Goal: Task Accomplishment & Management: Use online tool/utility

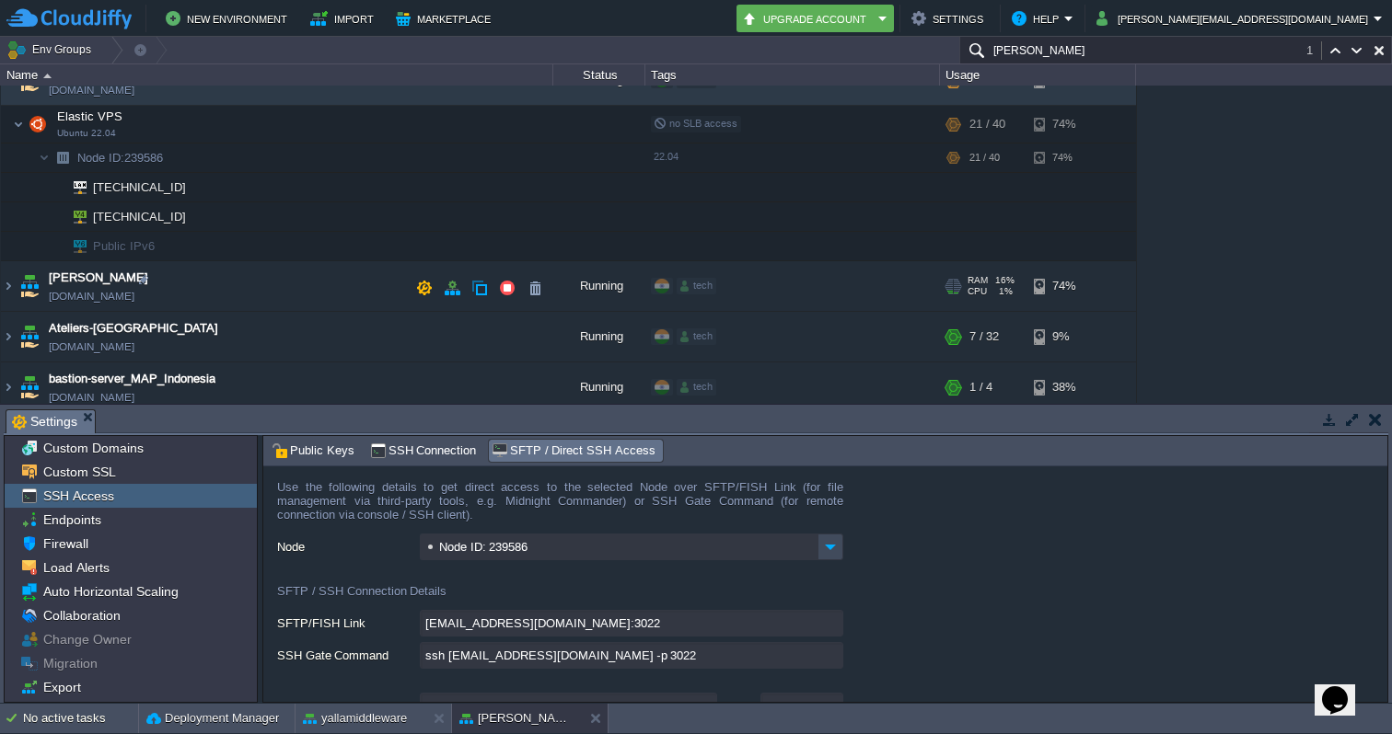
scroll to position [378, 0]
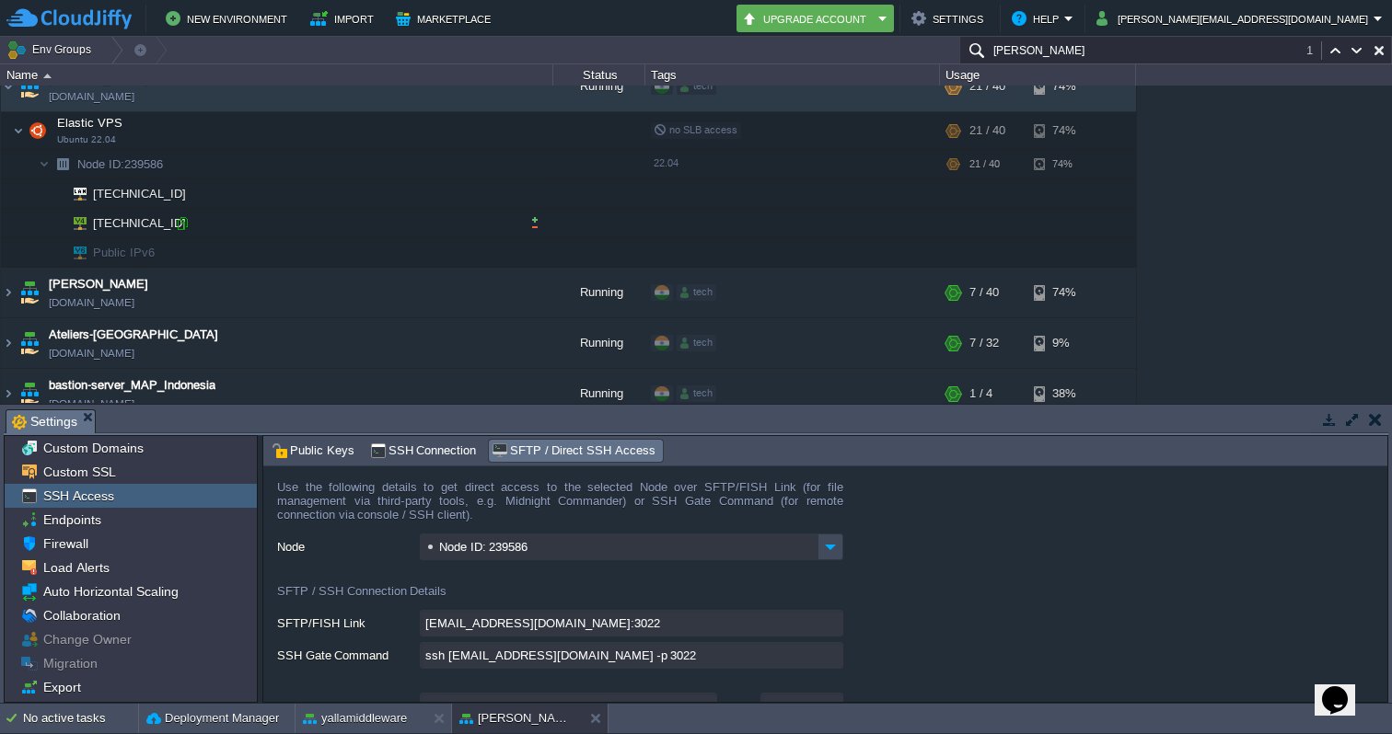
click at [183, 222] on div at bounding box center [182, 223] width 17 height 17
click at [1212, 57] on input "[PERSON_NAME]" at bounding box center [1175, 50] width 433 height 27
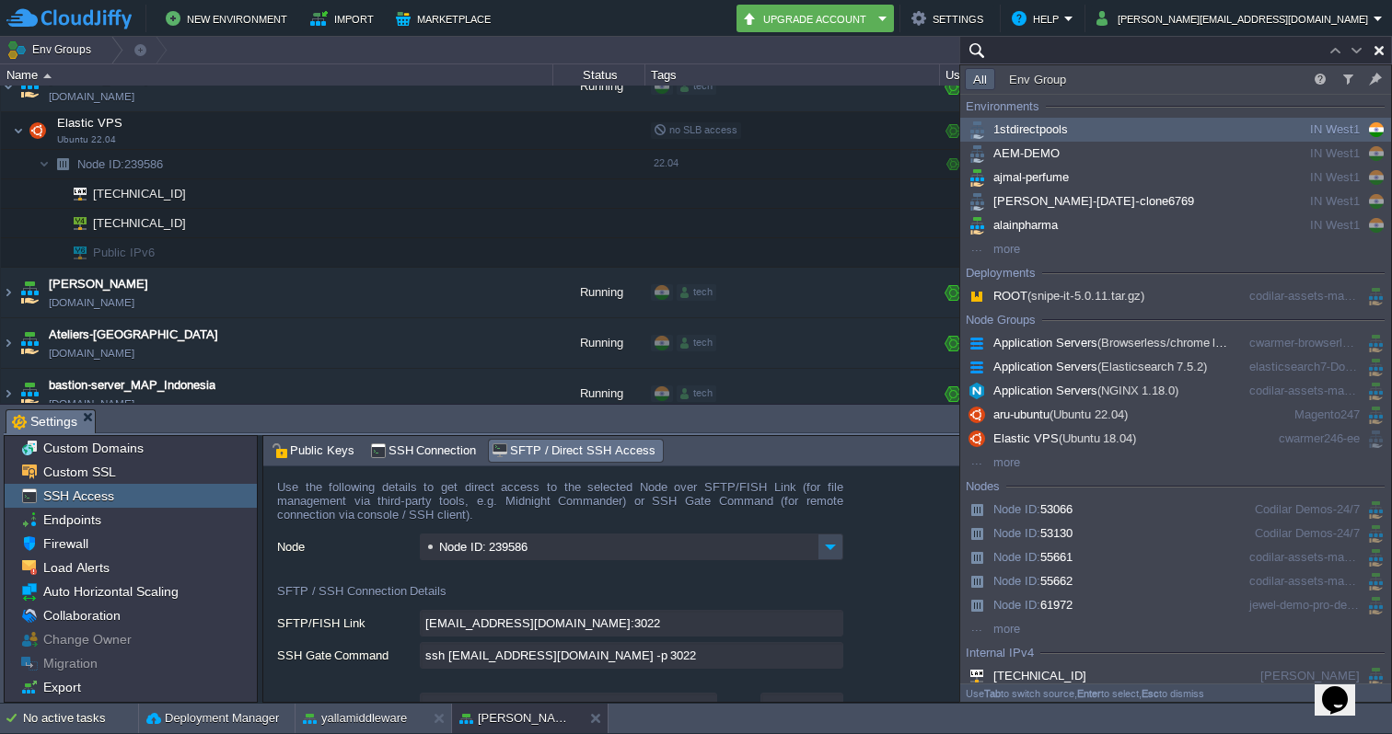
paste input "[TECHNICAL_ID]"
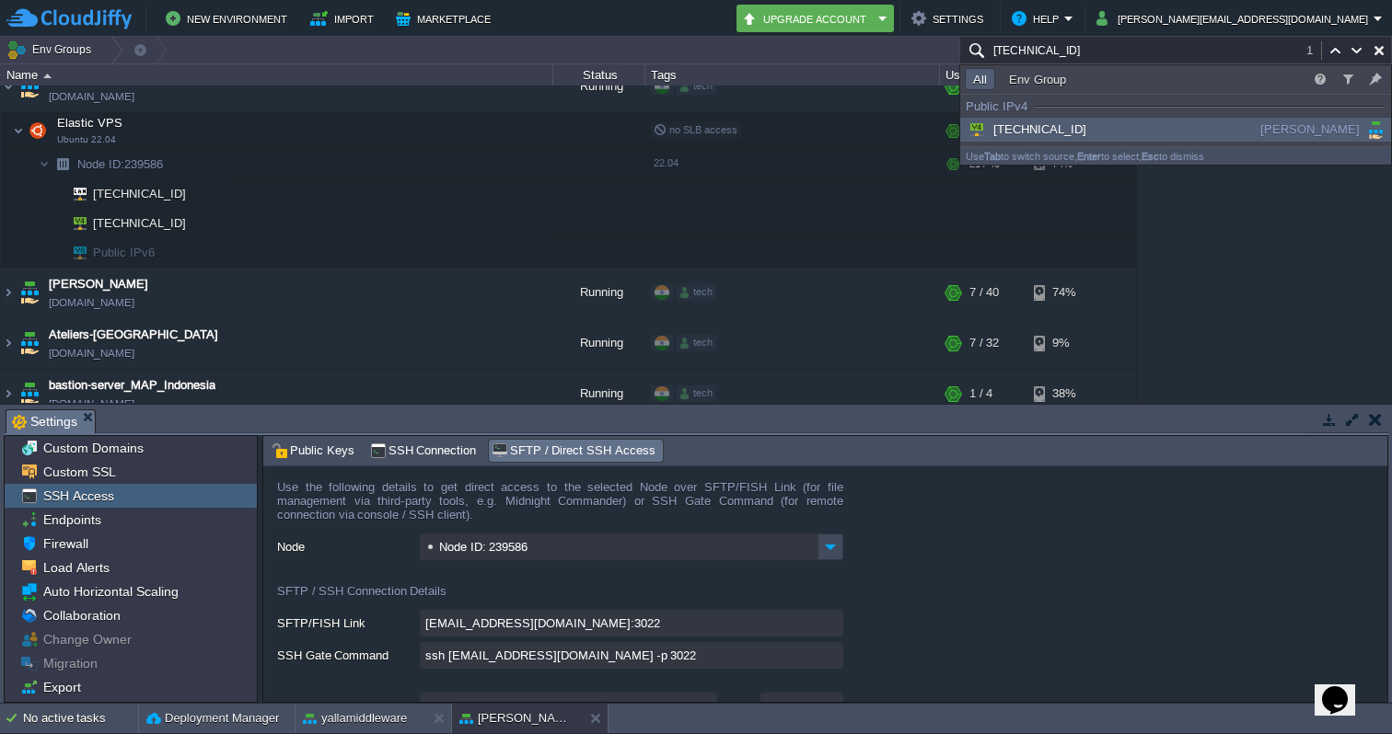
click at [1051, 129] on span "[TECHNICAL_ID]" at bounding box center [1025, 129] width 121 height 14
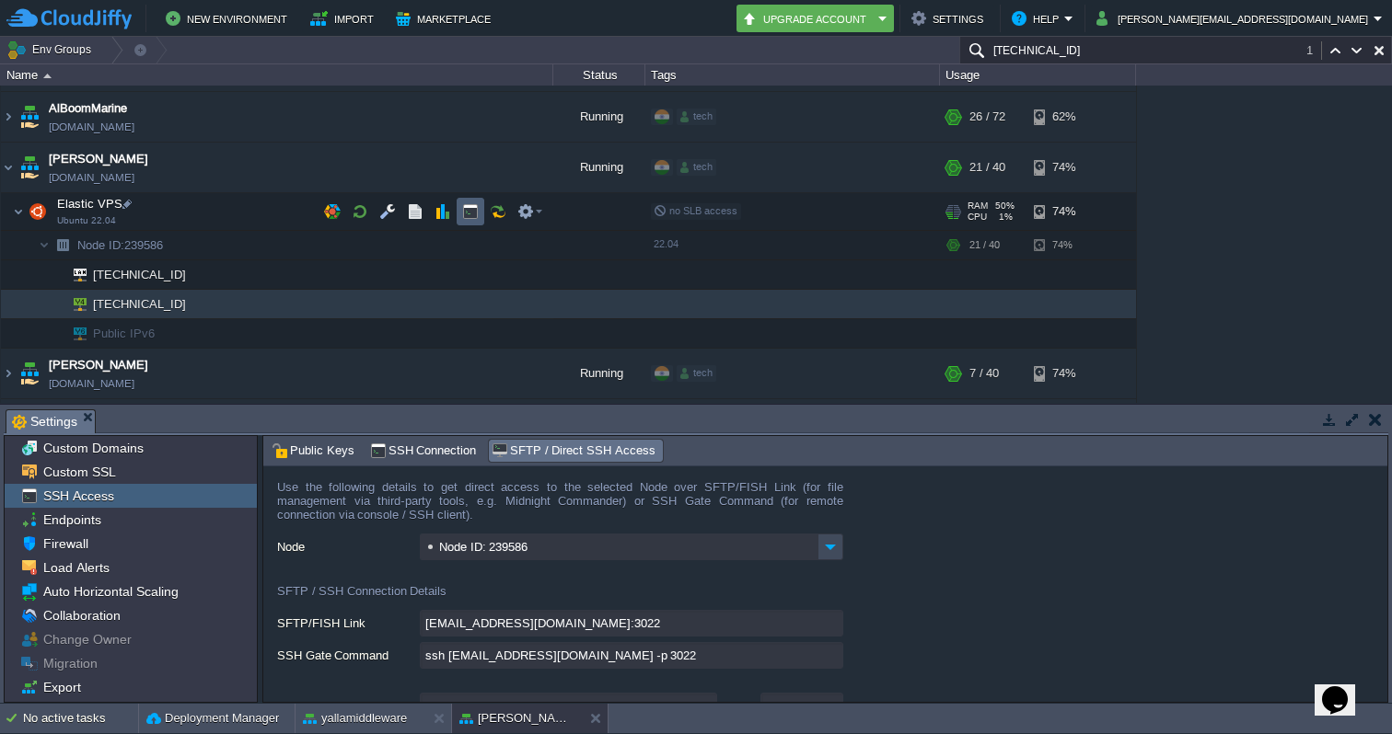
scroll to position [293, 0]
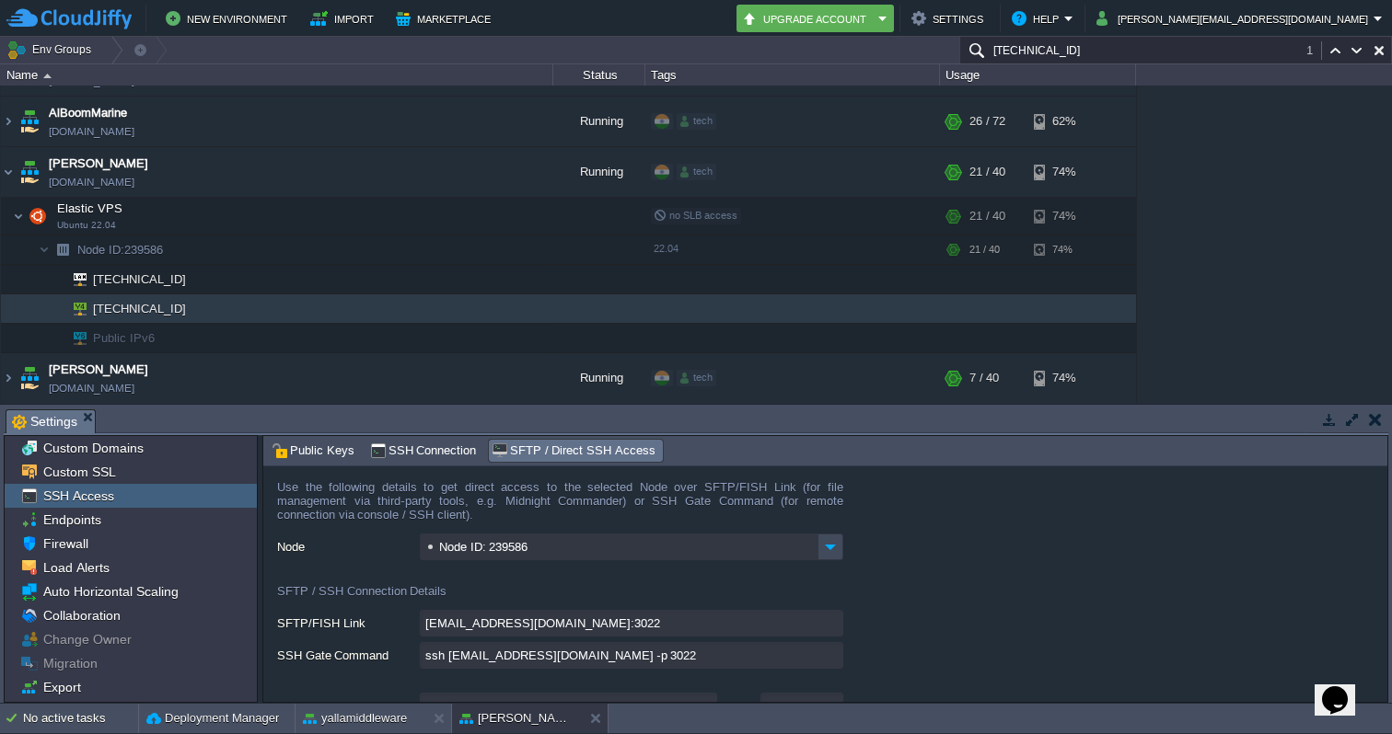
click at [1087, 59] on input "[TECHNICAL_ID]" at bounding box center [1175, 50] width 433 height 27
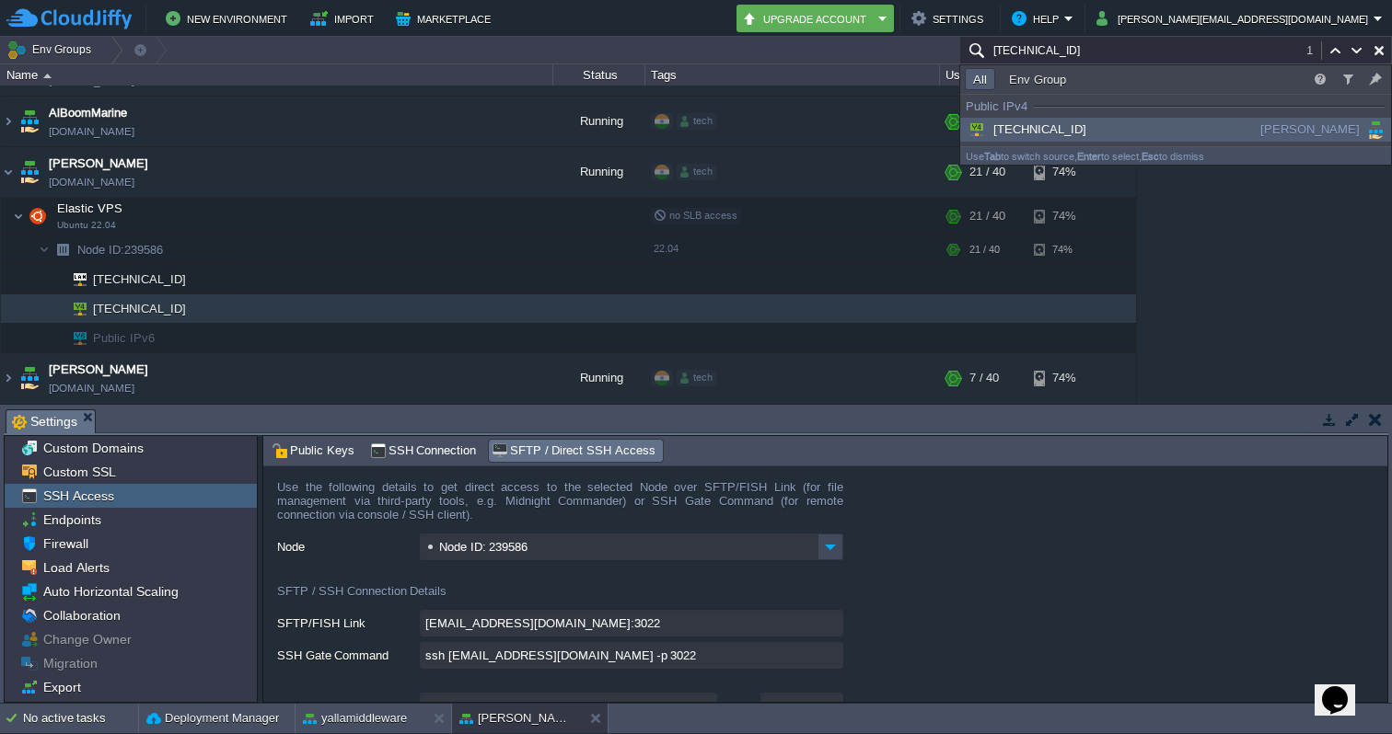
drag, startPoint x: 1085, startPoint y: 58, endPoint x: 989, endPoint y: 55, distance: 95.8
click at [989, 55] on input "[TECHNICAL_ID]" at bounding box center [1175, 50] width 433 height 27
paste input "05.141"
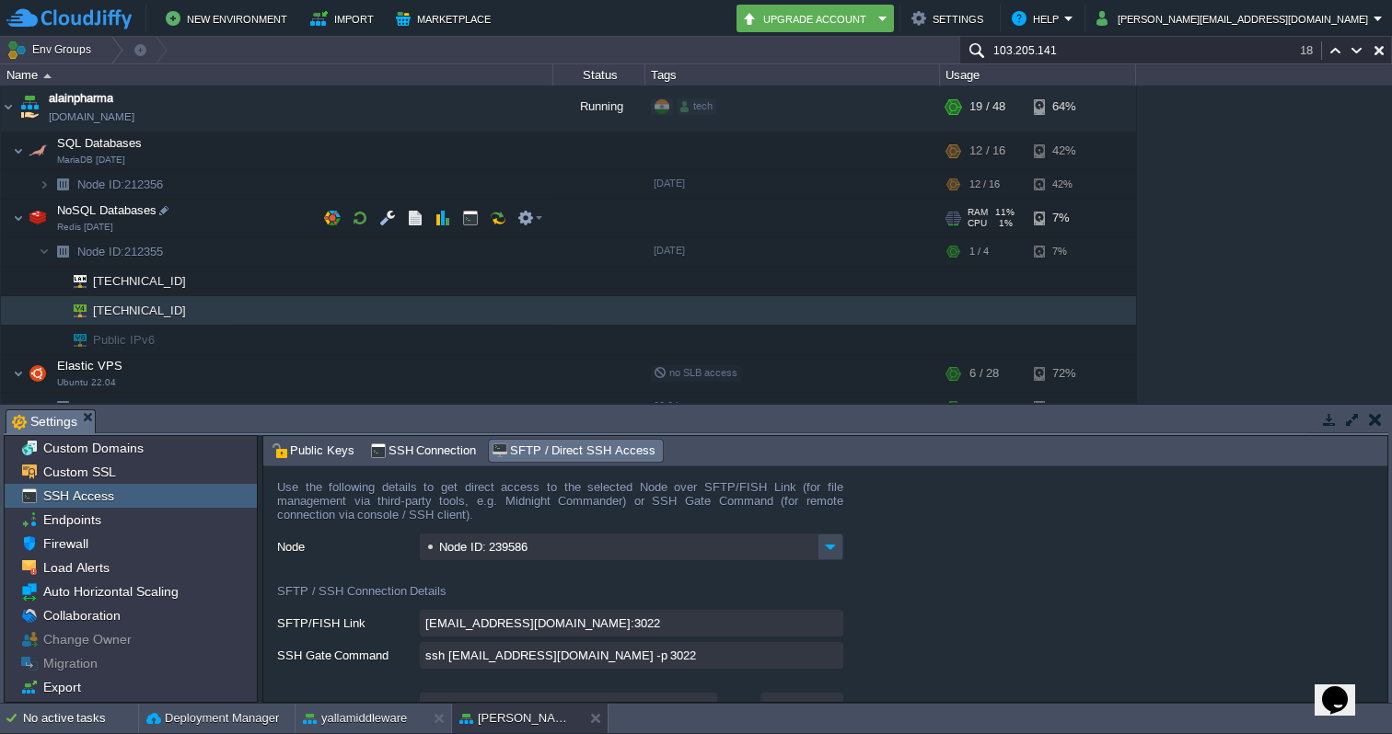
scroll to position [209, 0]
click at [1216, 46] on input "103.205.141" at bounding box center [1175, 50] width 433 height 27
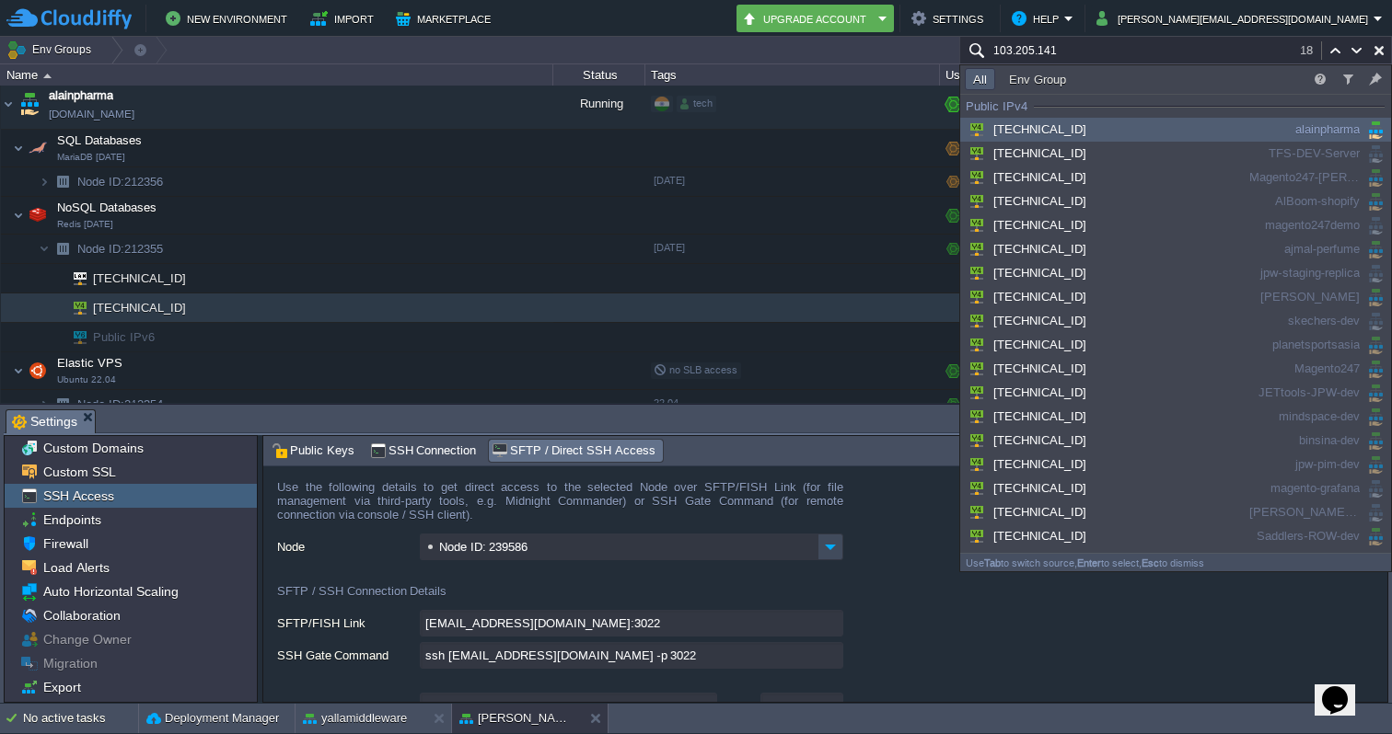
paste input ".205"
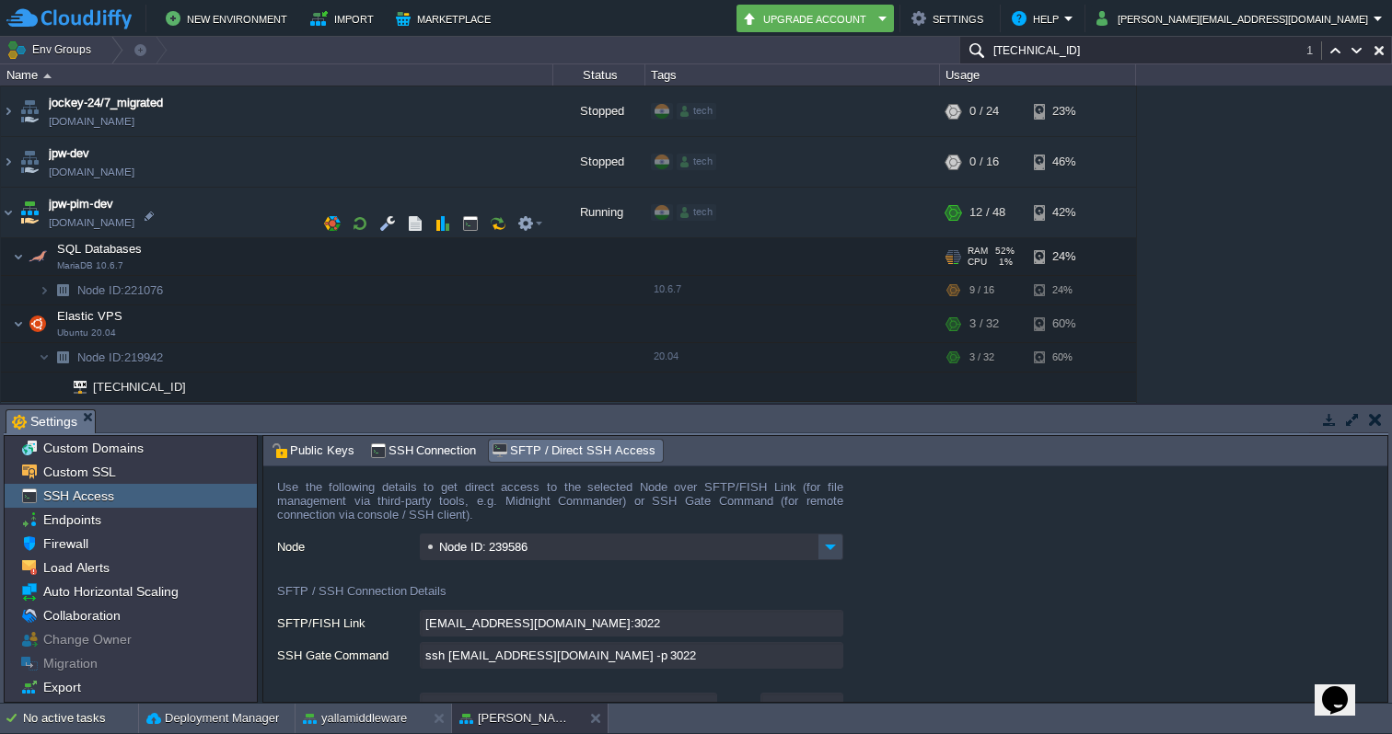
scroll to position [3459, 0]
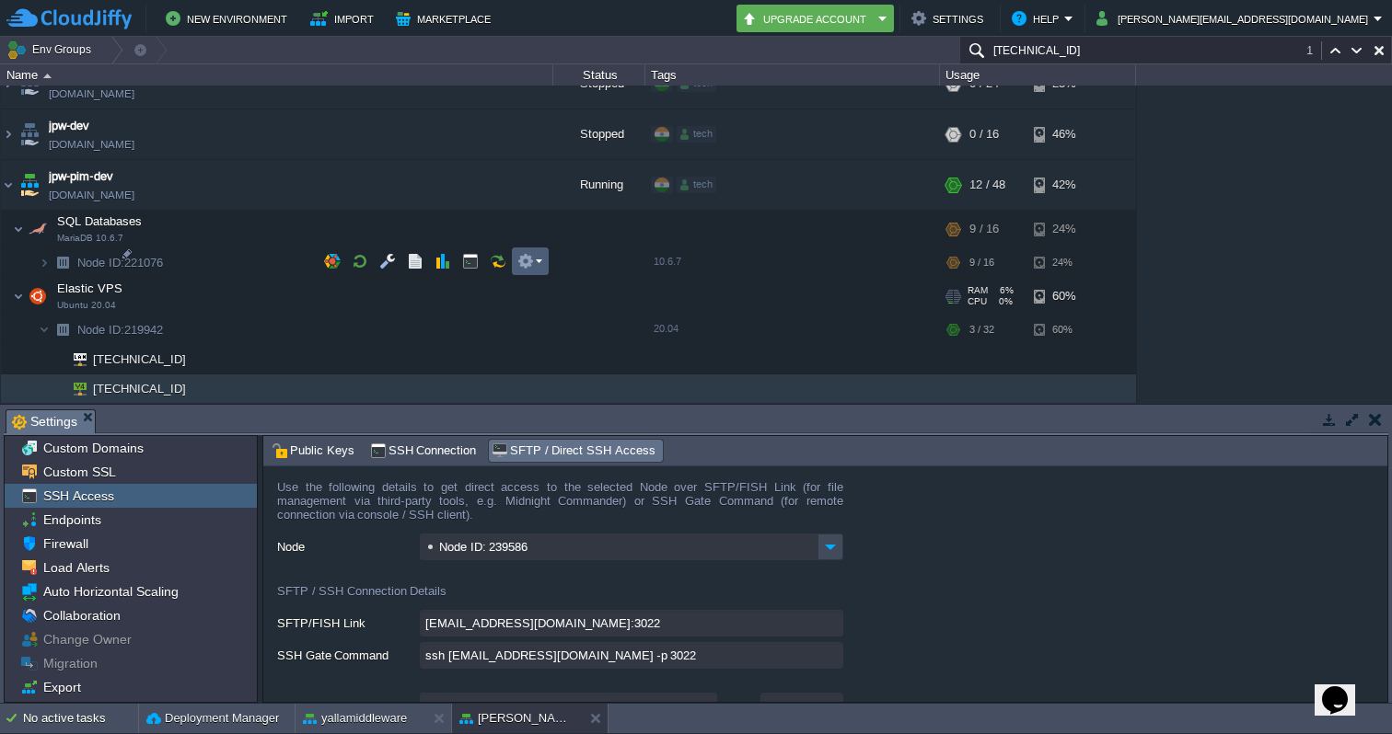
type input "[TECHNICAL_ID]"
click at [539, 260] on em at bounding box center [529, 261] width 25 height 17
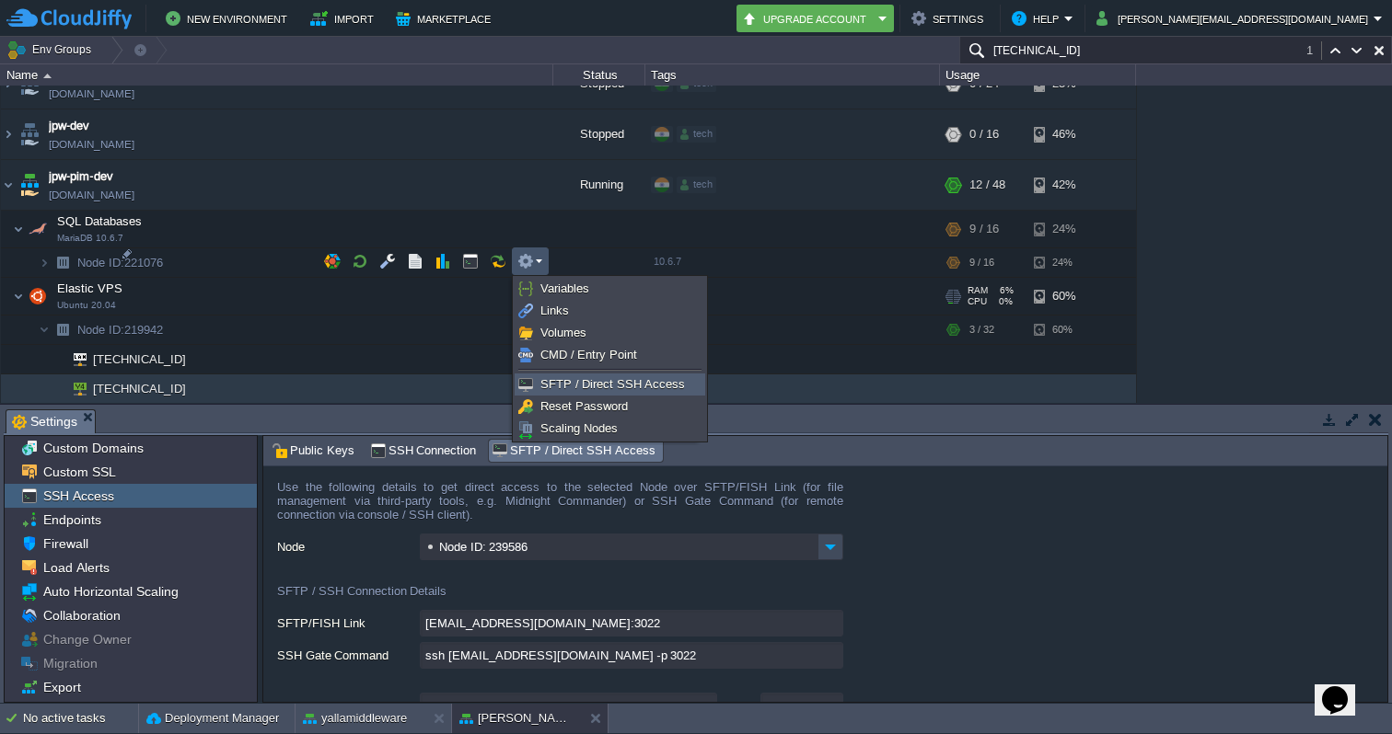
click at [569, 382] on span "SFTP / Direct SSH Access" at bounding box center [612, 384] width 145 height 14
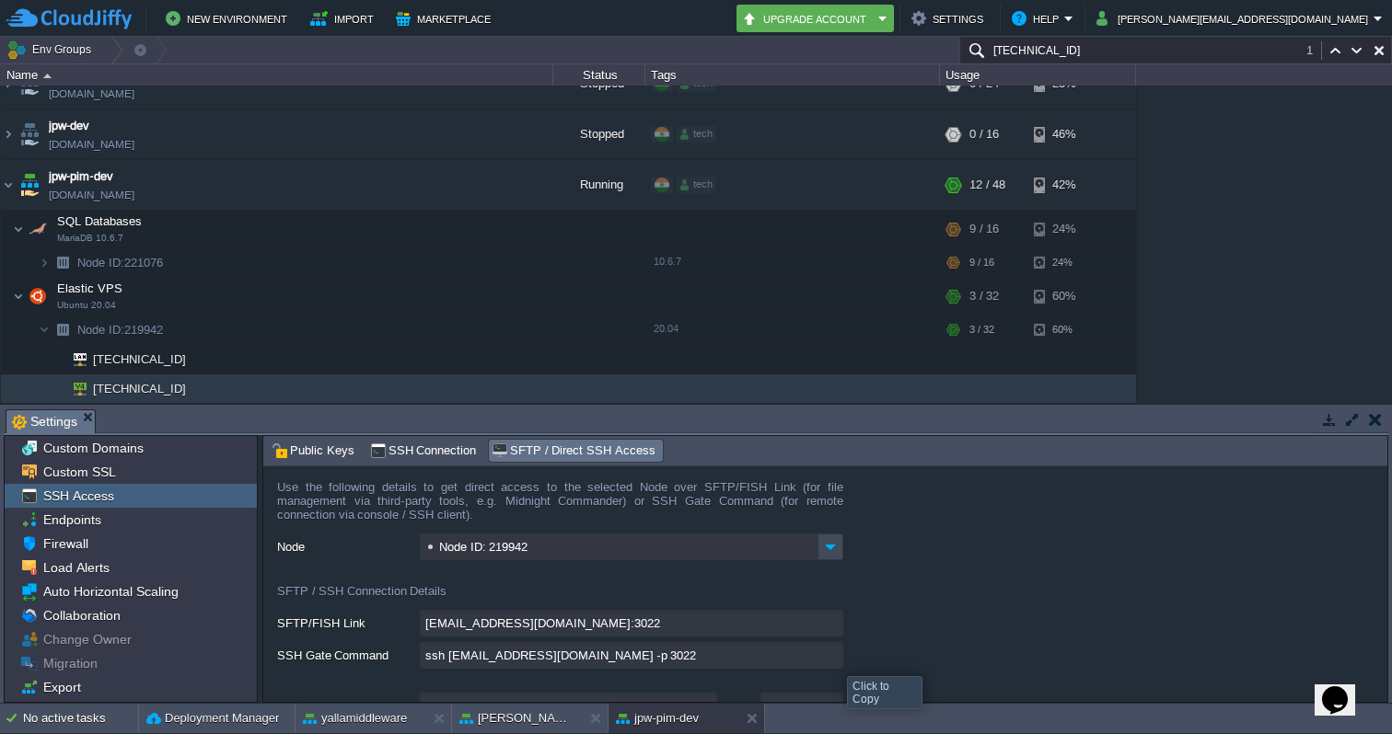
click at [833, 660] on input "ssh [EMAIL_ADDRESS][DOMAIN_NAME] -p 3022" at bounding box center [631, 655] width 423 height 27
type textarea "ssh [EMAIL_ADDRESS][DOMAIN_NAME] -p 3022"
click at [1186, 56] on input "[TECHNICAL_ID]" at bounding box center [1175, 50] width 433 height 27
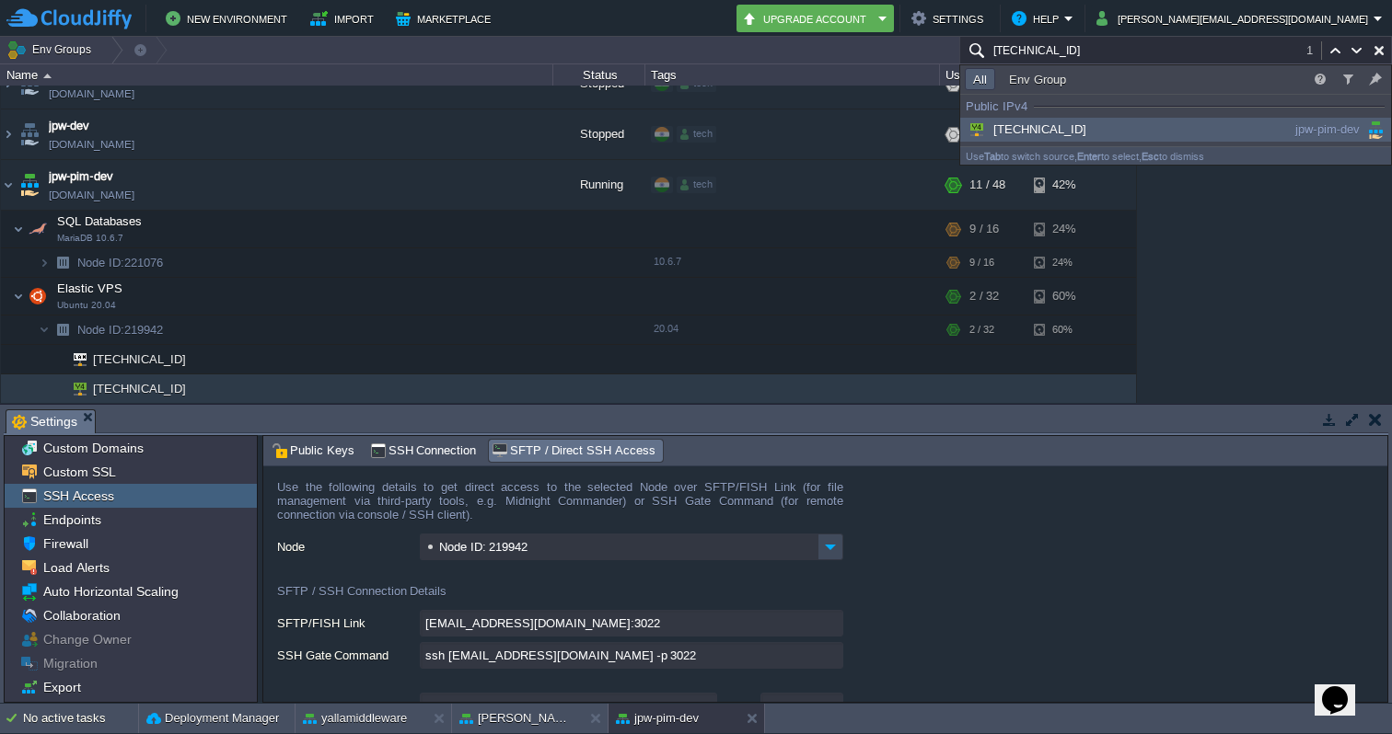
paste input "[TECHNICAL_ID]"
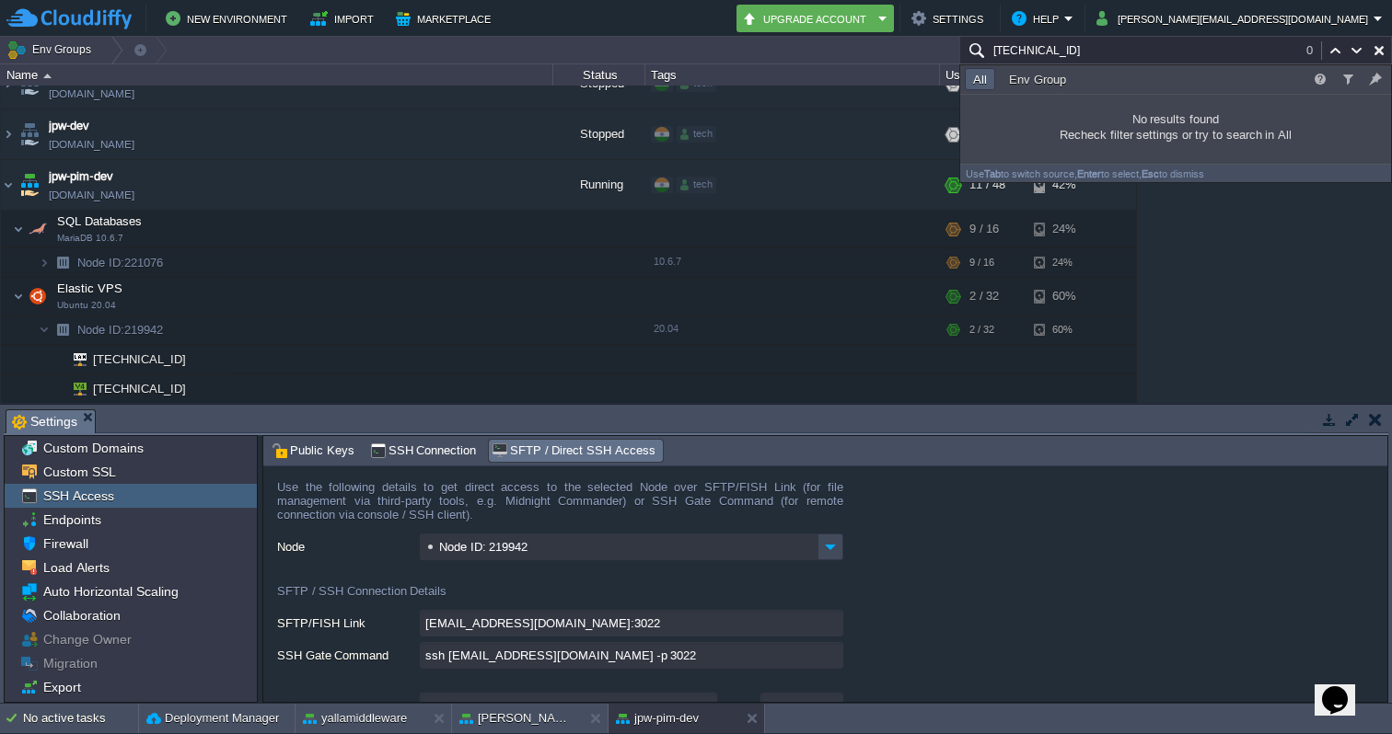
type input "[TECHNICAL_ID]"
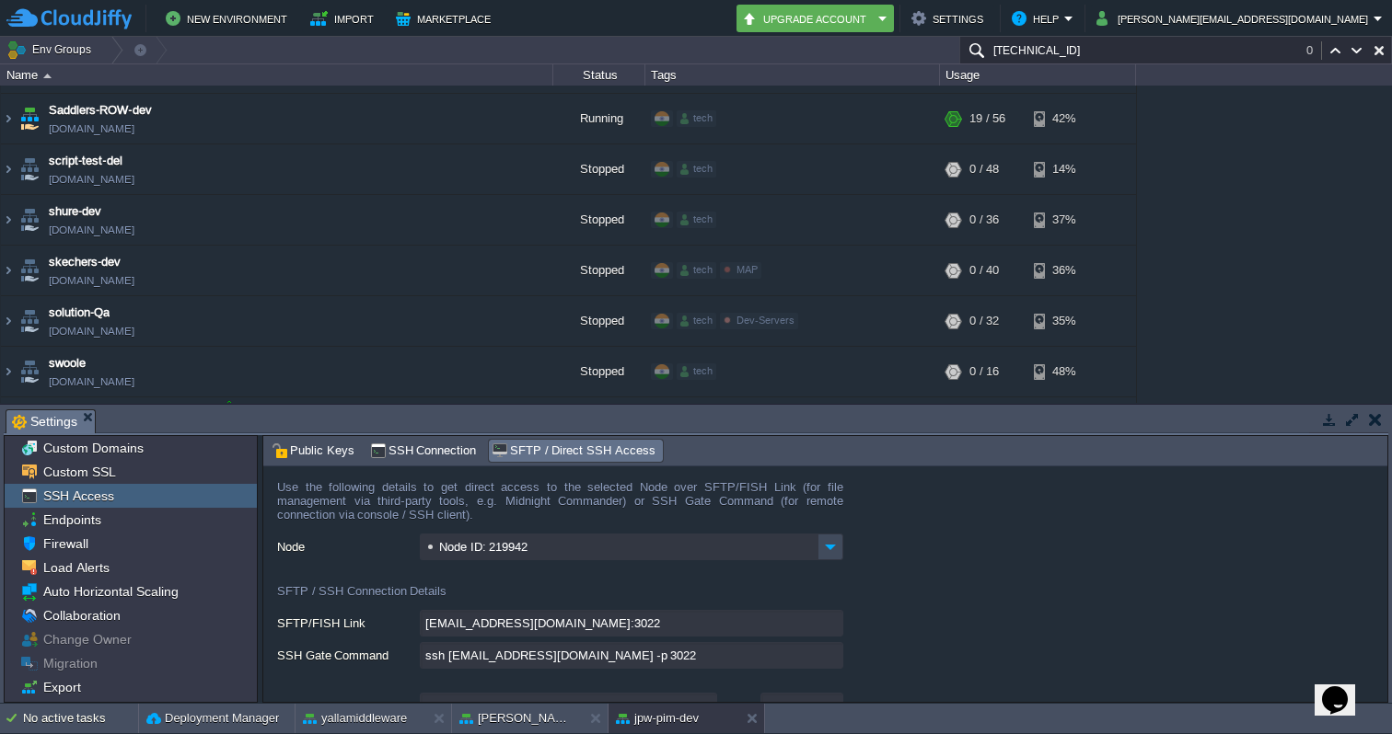
scroll to position [5596, 0]
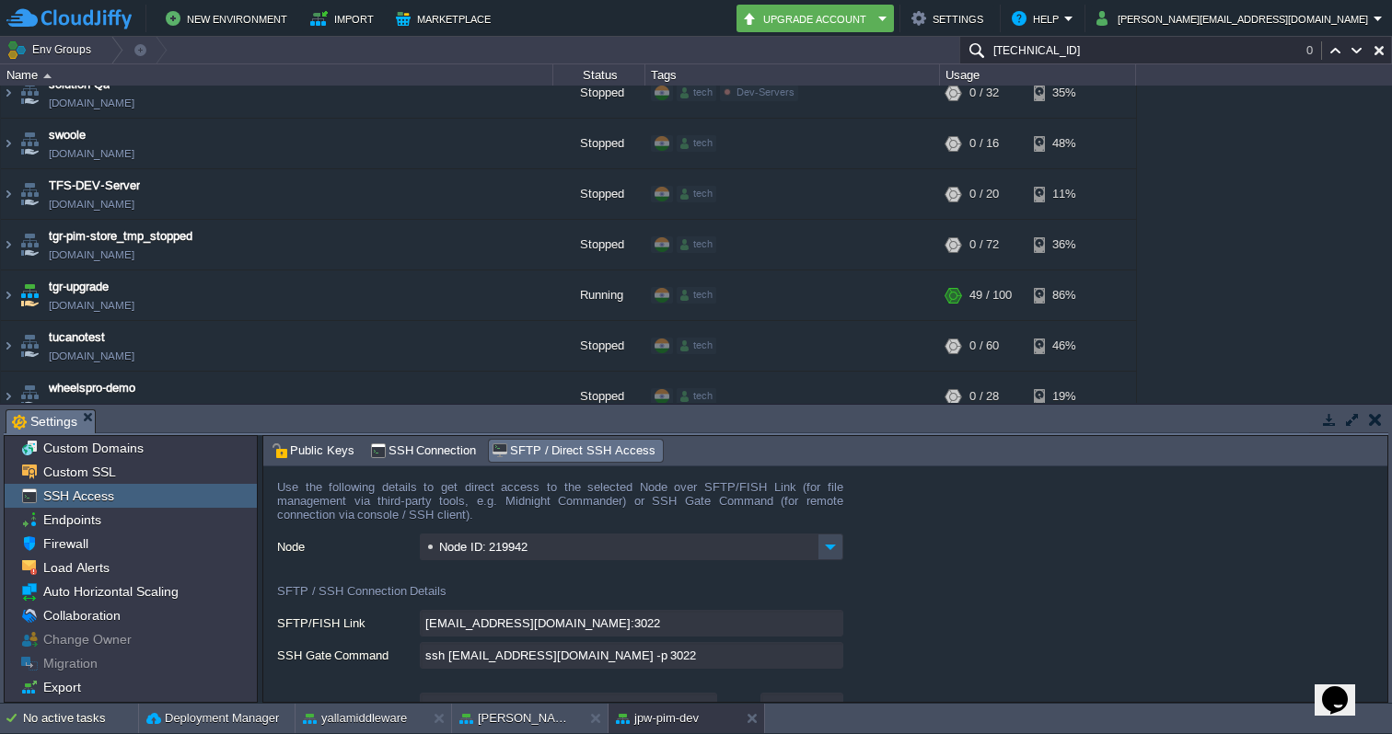
click at [1046, 45] on input "[TECHNICAL_ID]" at bounding box center [1175, 50] width 433 height 27
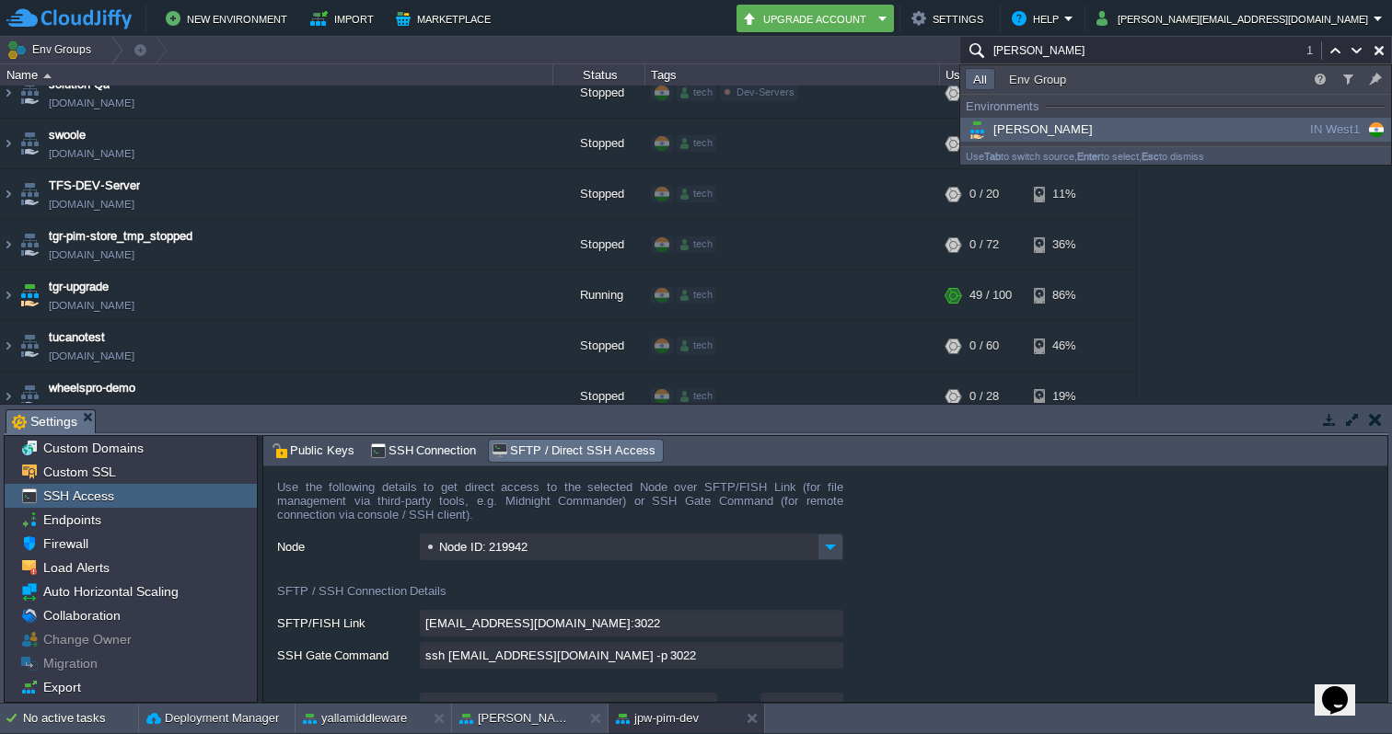
type input "[PERSON_NAME]"
click at [1070, 131] on div "[PERSON_NAME]" at bounding box center [1104, 130] width 278 height 20
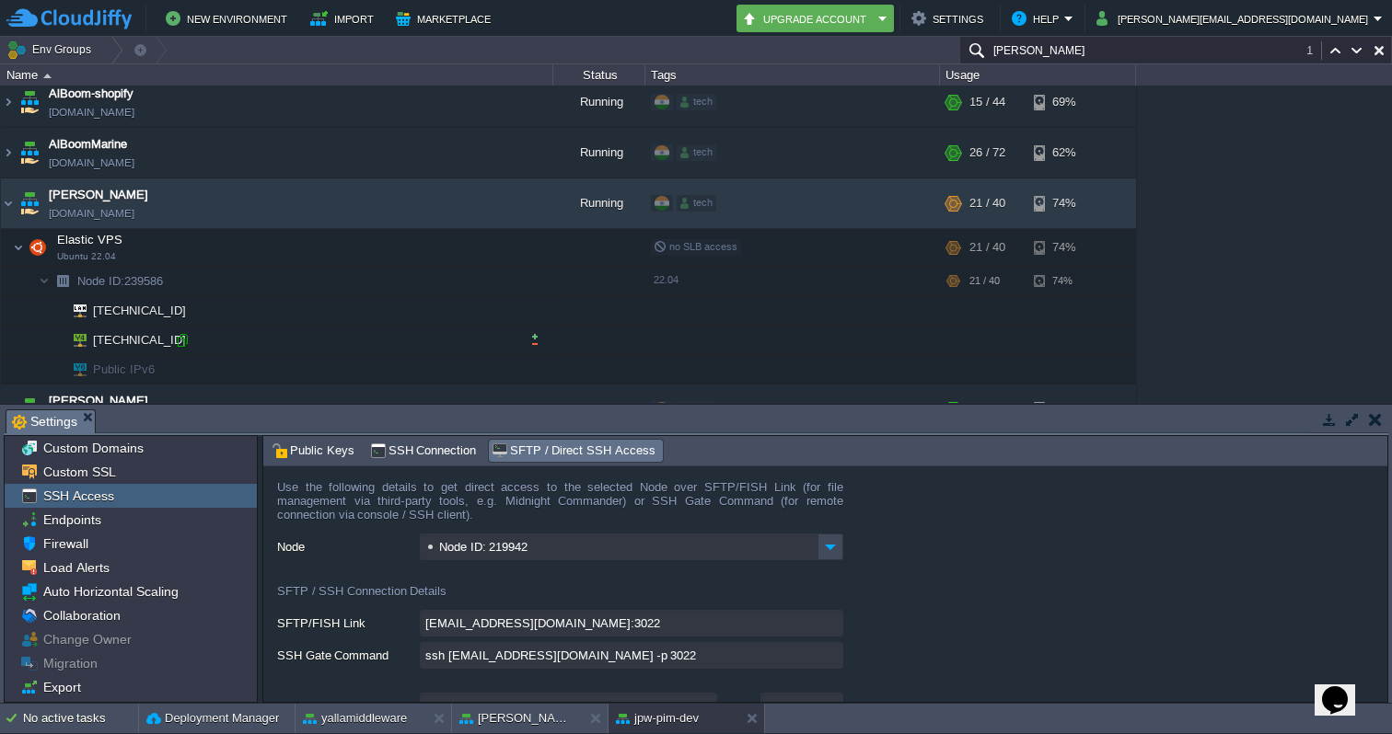
click at [179, 338] on div at bounding box center [182, 340] width 17 height 17
click at [1231, 51] on input "[PERSON_NAME]" at bounding box center [1175, 50] width 433 height 27
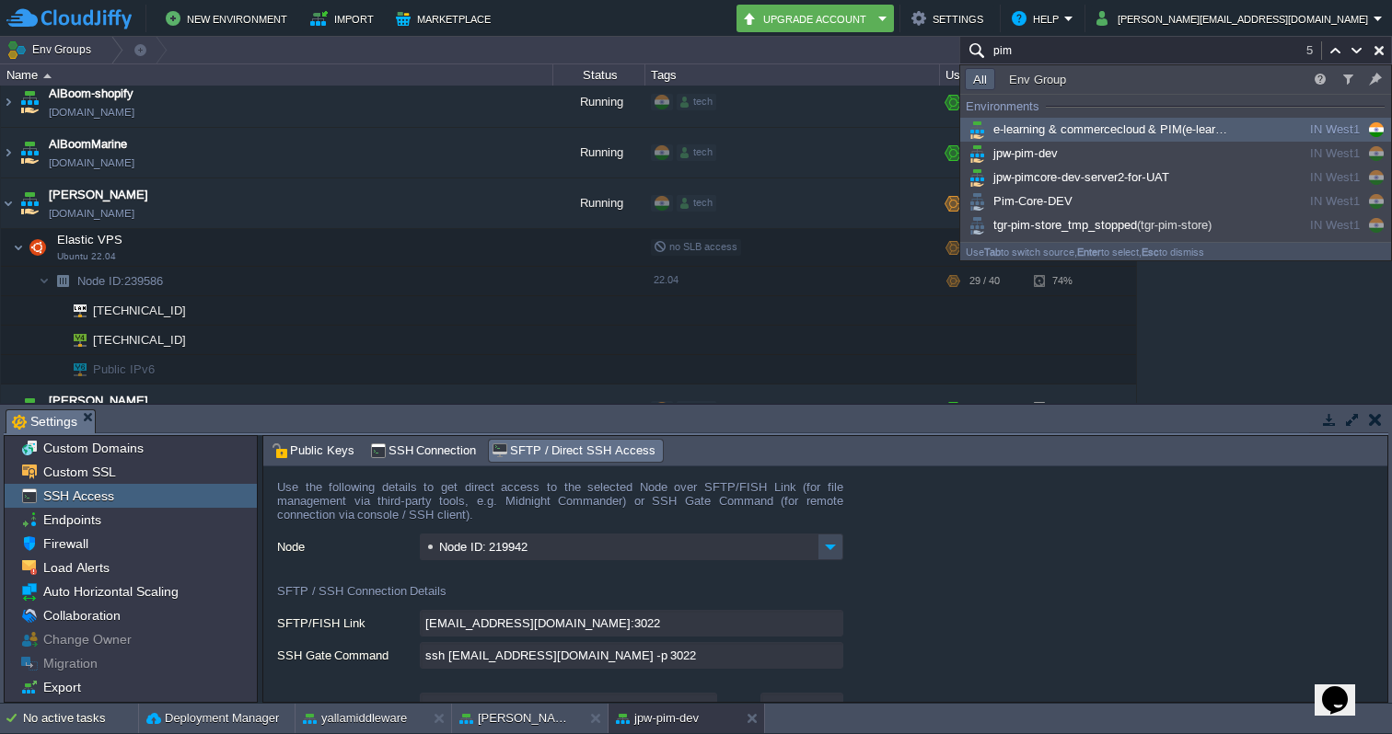
type input "pim"
